Goal: Task Accomplishment & Management: Use online tool/utility

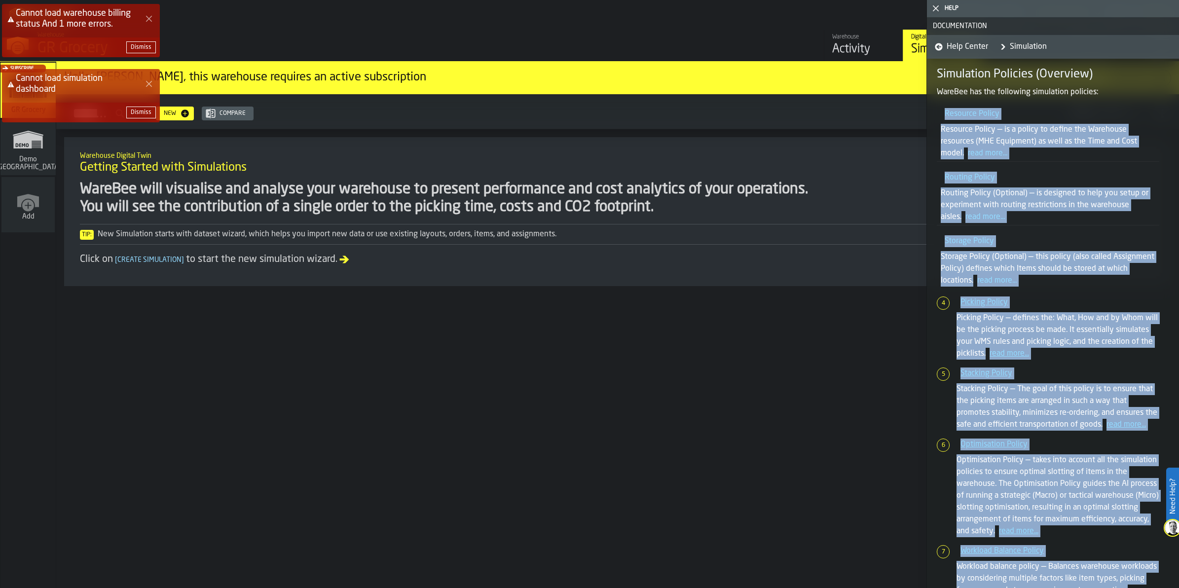
scroll to position [758, 0]
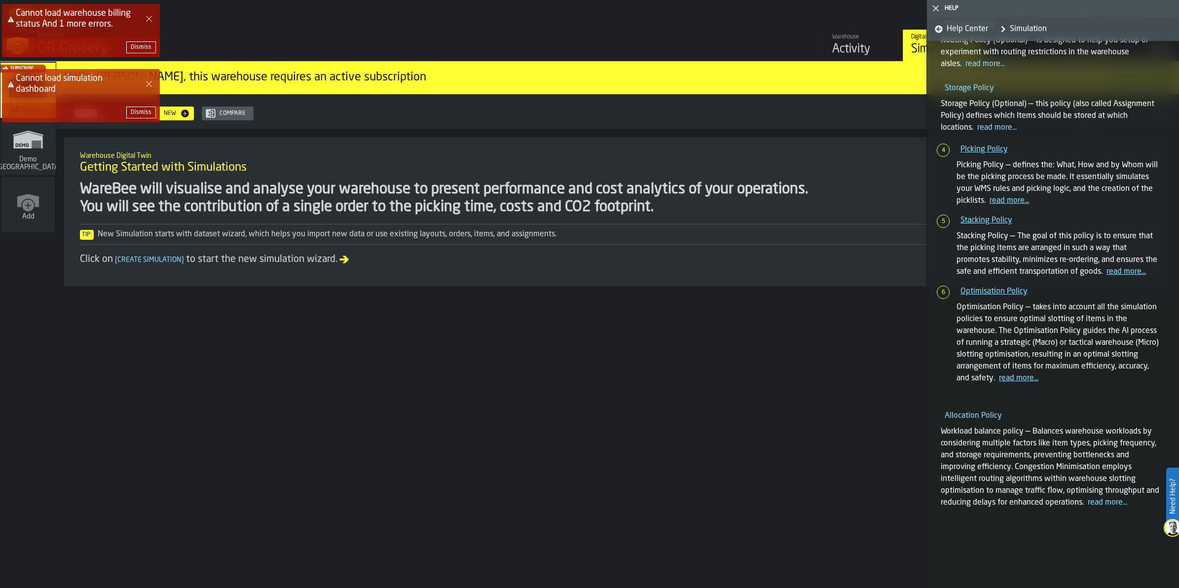
click at [150, 81] on polygon "Close Error" at bounding box center [149, 84] width 6 height 6
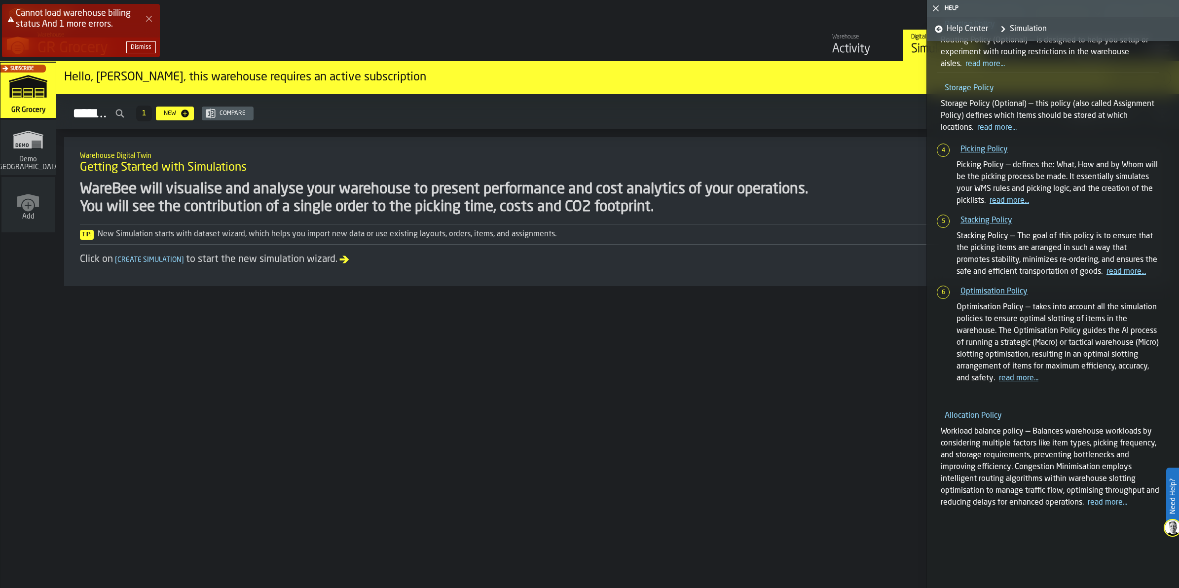
click at [146, 16] on icon "Close Error" at bounding box center [149, 19] width 8 height 8
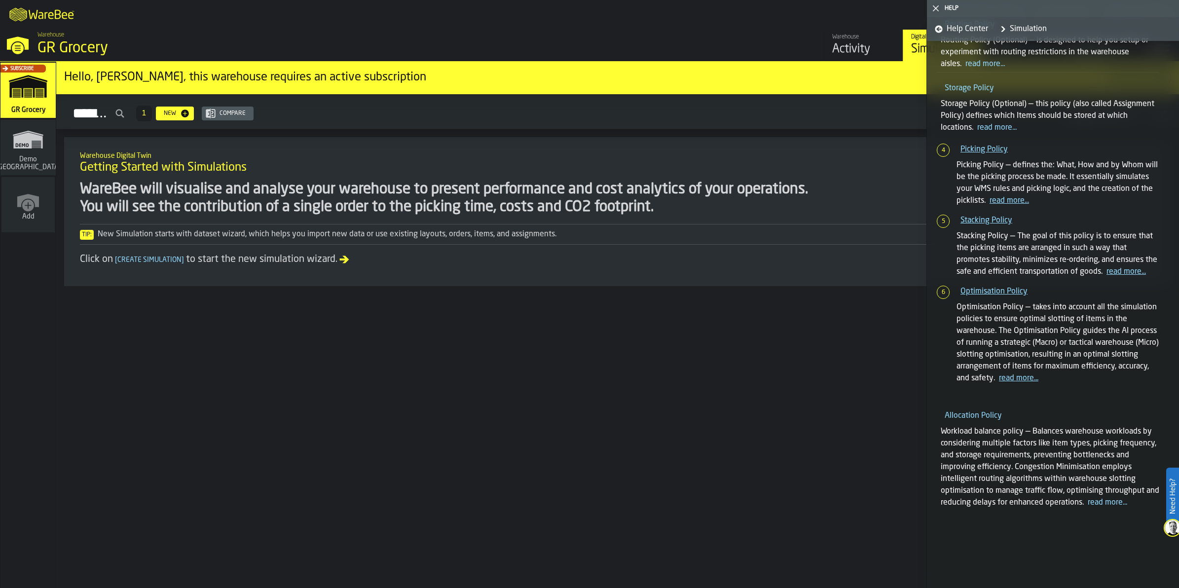
click at [933, 4] on icon "button-toggle-Close me" at bounding box center [936, 8] width 12 height 12
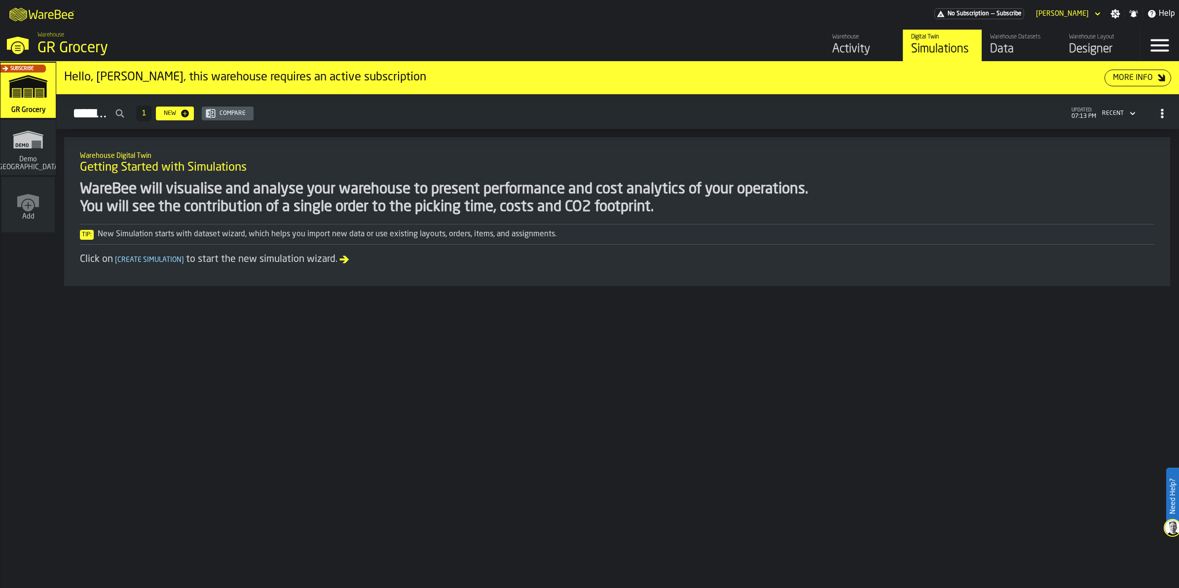
click at [933, 57] on div "Simulations" at bounding box center [942, 49] width 63 height 16
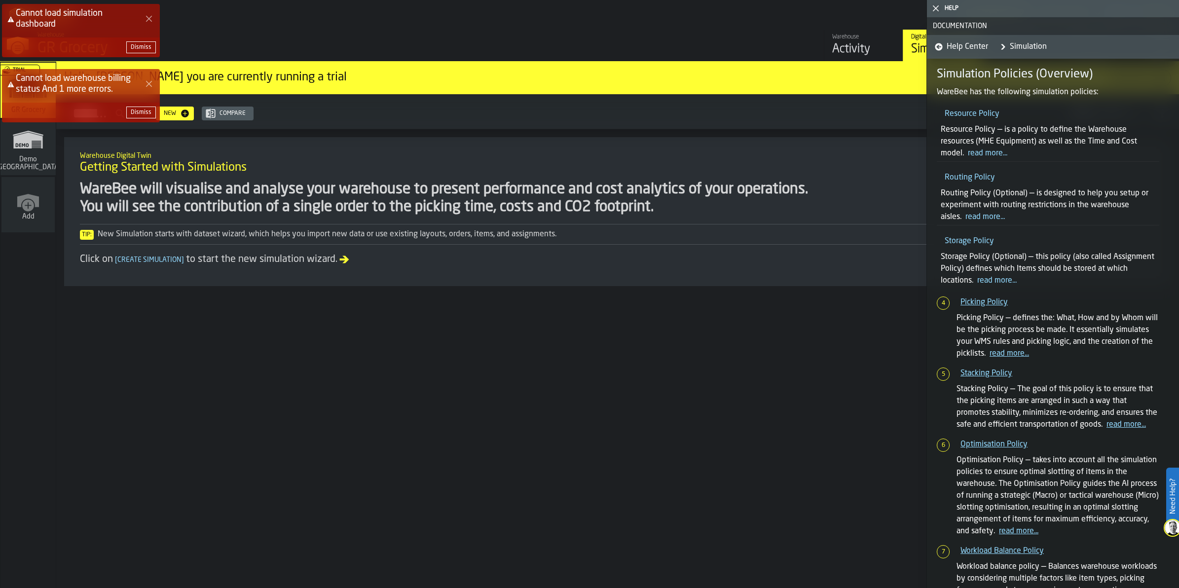
scroll to position [758, 0]
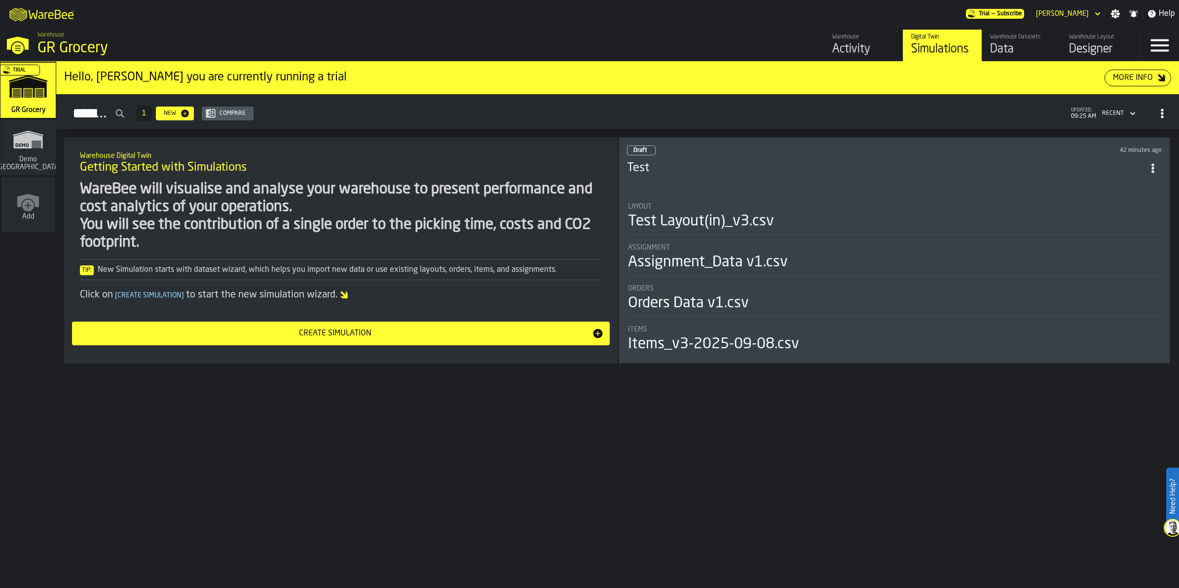
click at [744, 162] on h3 "Test" at bounding box center [885, 168] width 517 height 16
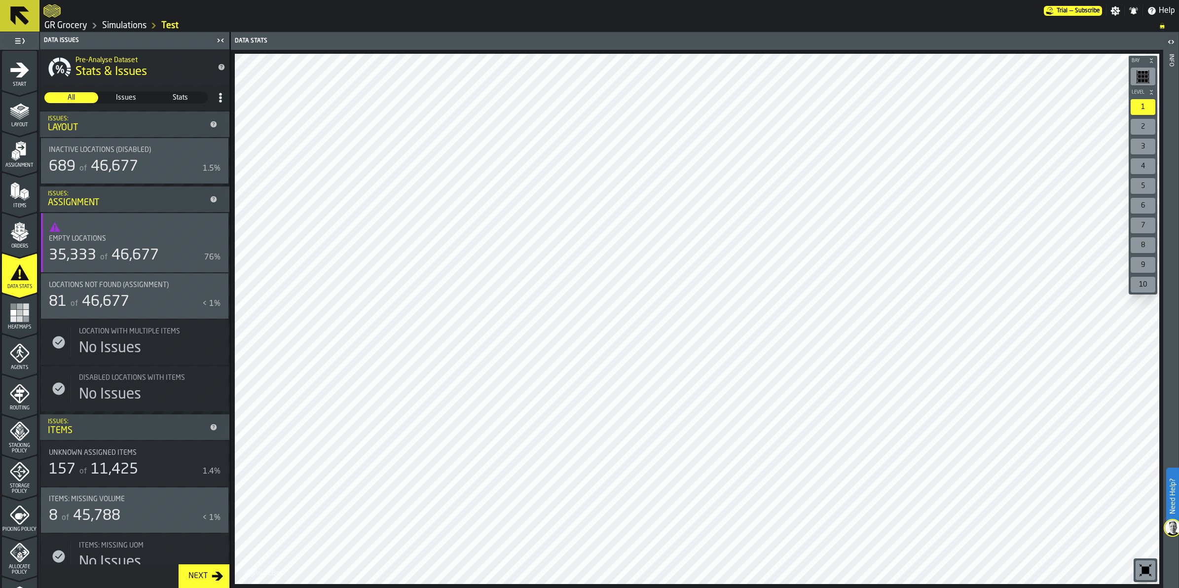
click at [107, 260] on span "of" at bounding box center [103, 258] width 7 height 8
